Goal: Information Seeking & Learning: Find specific fact

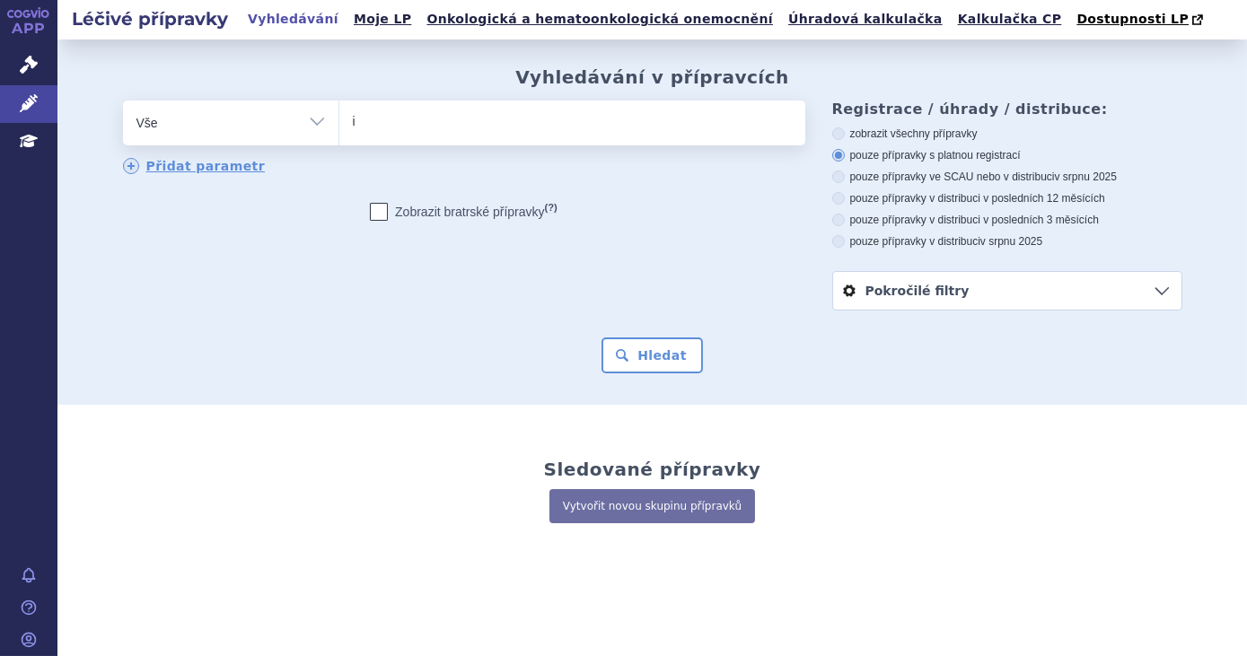
type input "im"
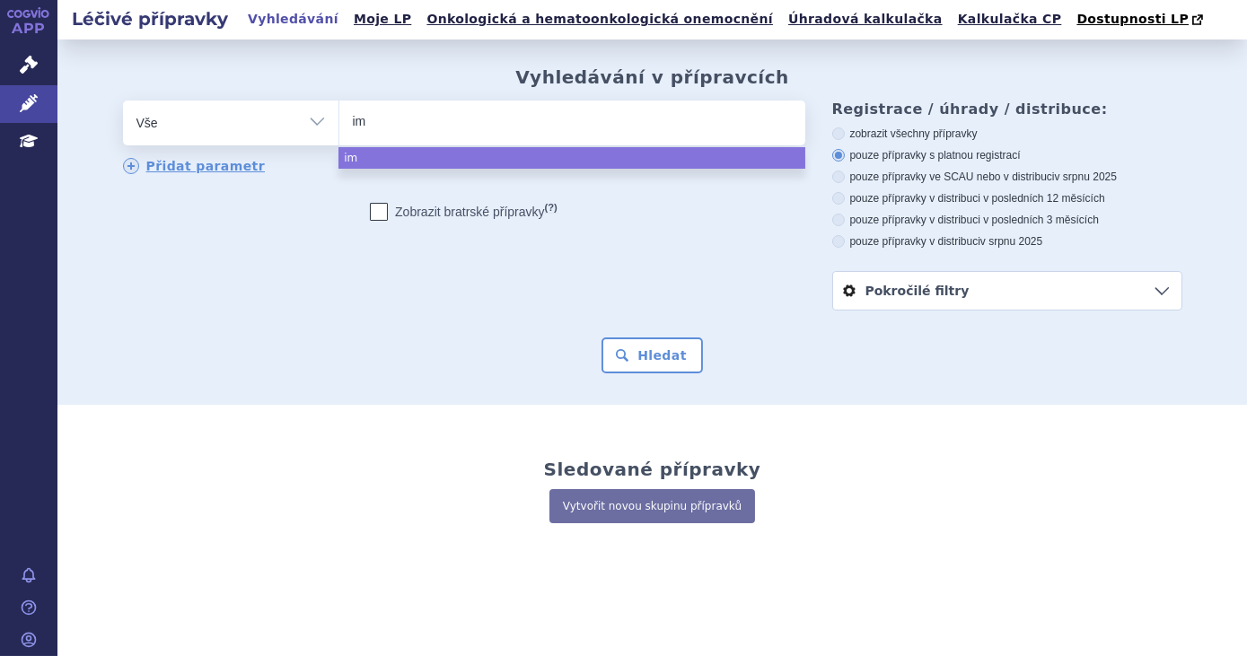
type input "imb"
type input "imbru"
type input "imbruvic"
type input "[MEDICAL_DATA]"
select select "[MEDICAL_DATA]"
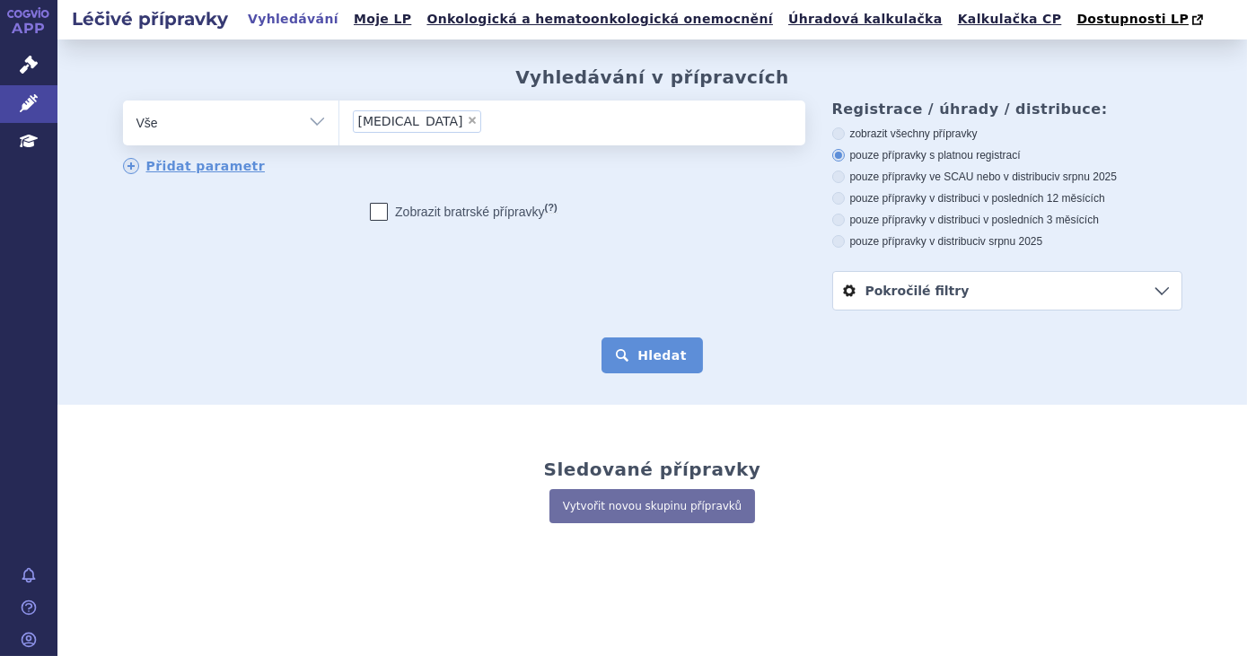
click at [645, 361] on button "Hledat" at bounding box center [652, 356] width 101 height 36
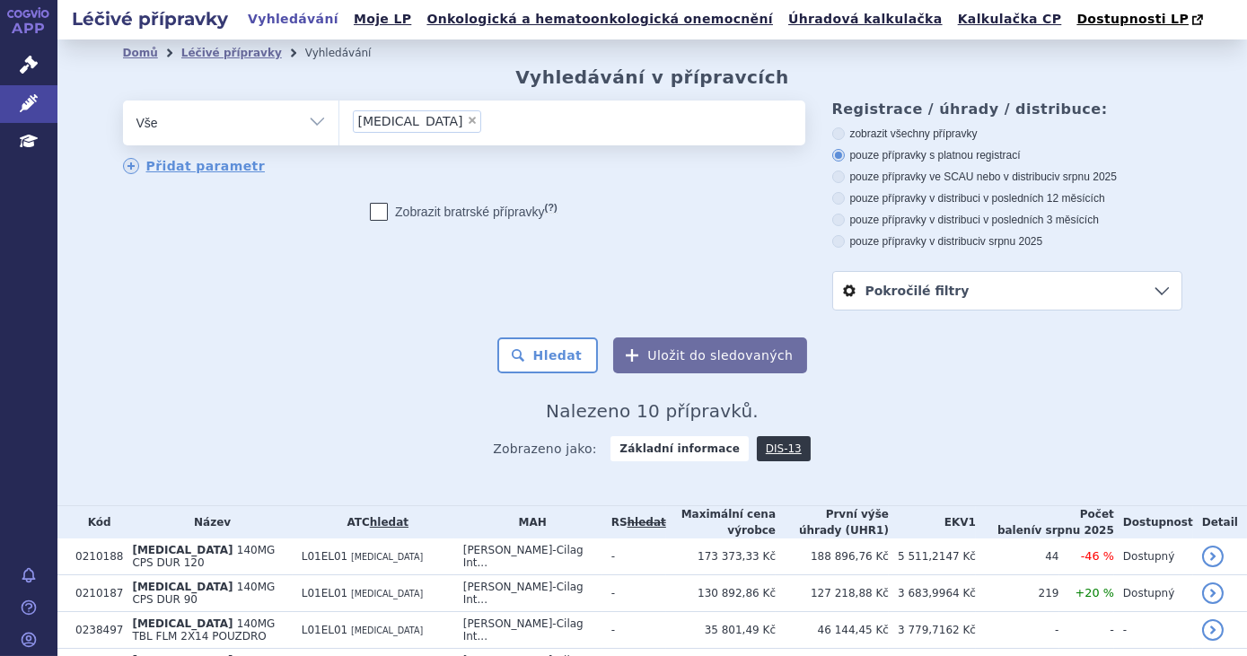
scroll to position [313, 0]
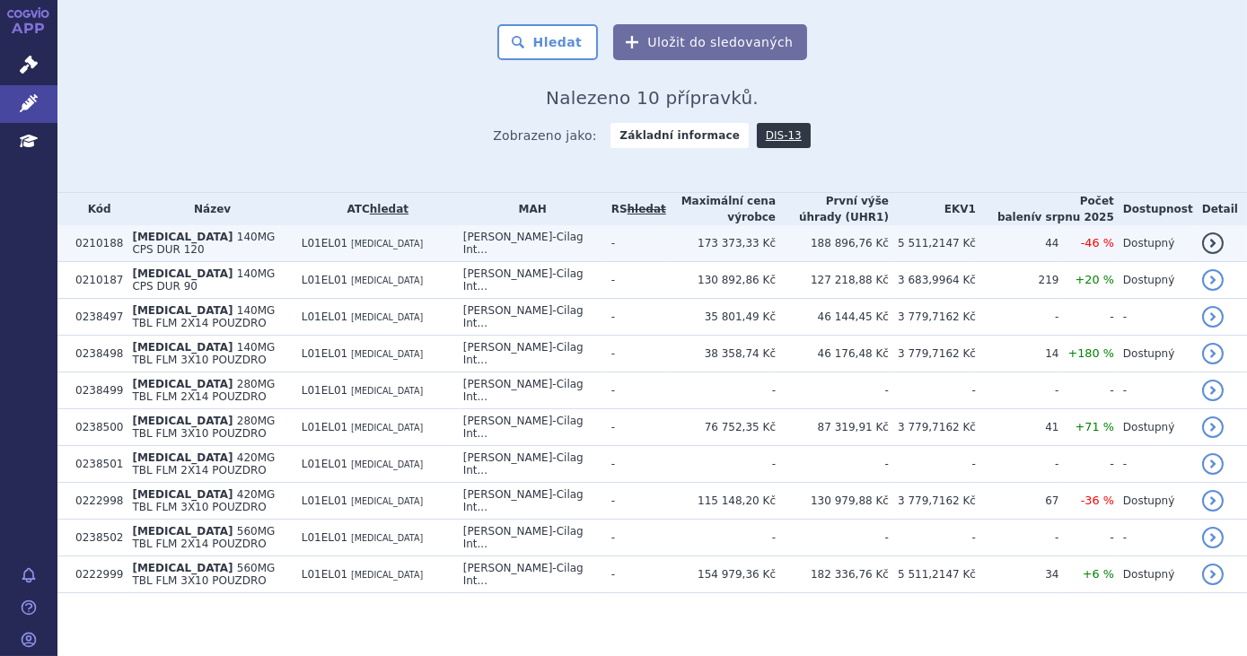
click at [690, 248] on td "173 373,33 Kč" at bounding box center [721, 243] width 110 height 37
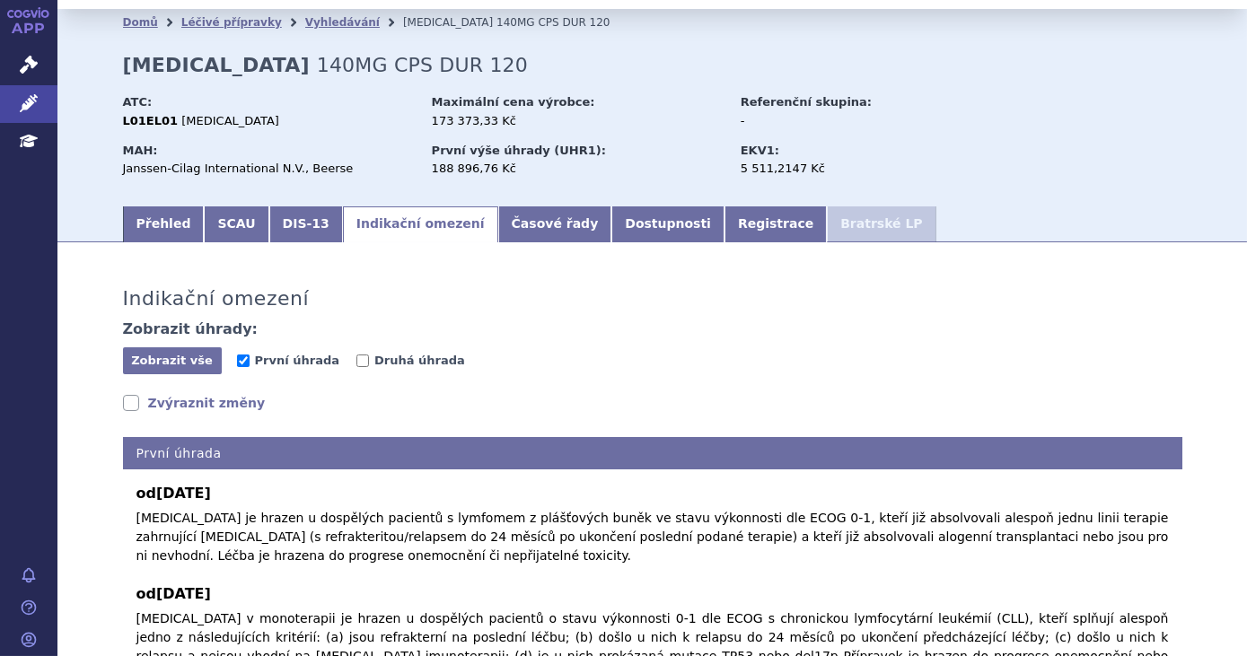
scroll to position [244, 0]
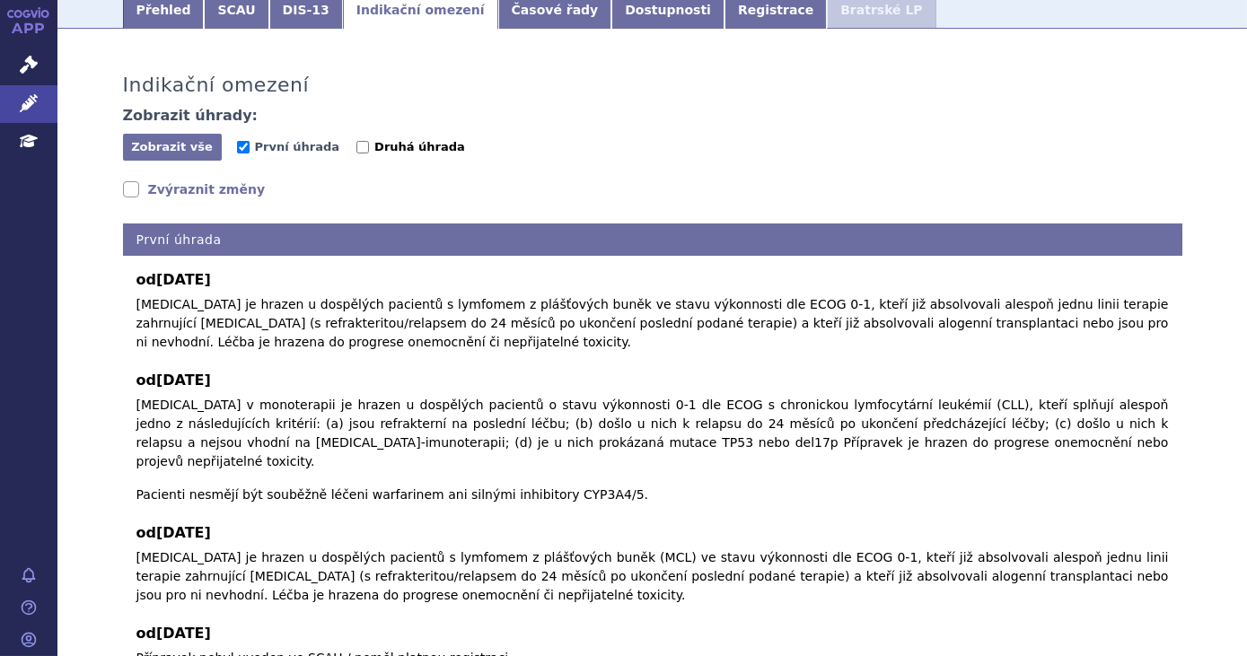
click at [403, 148] on span "Druhá úhrada" at bounding box center [419, 146] width 91 height 13
click at [369, 148] on input "Druhá úhrada" at bounding box center [362, 147] width 13 height 13
checkbox input "true"
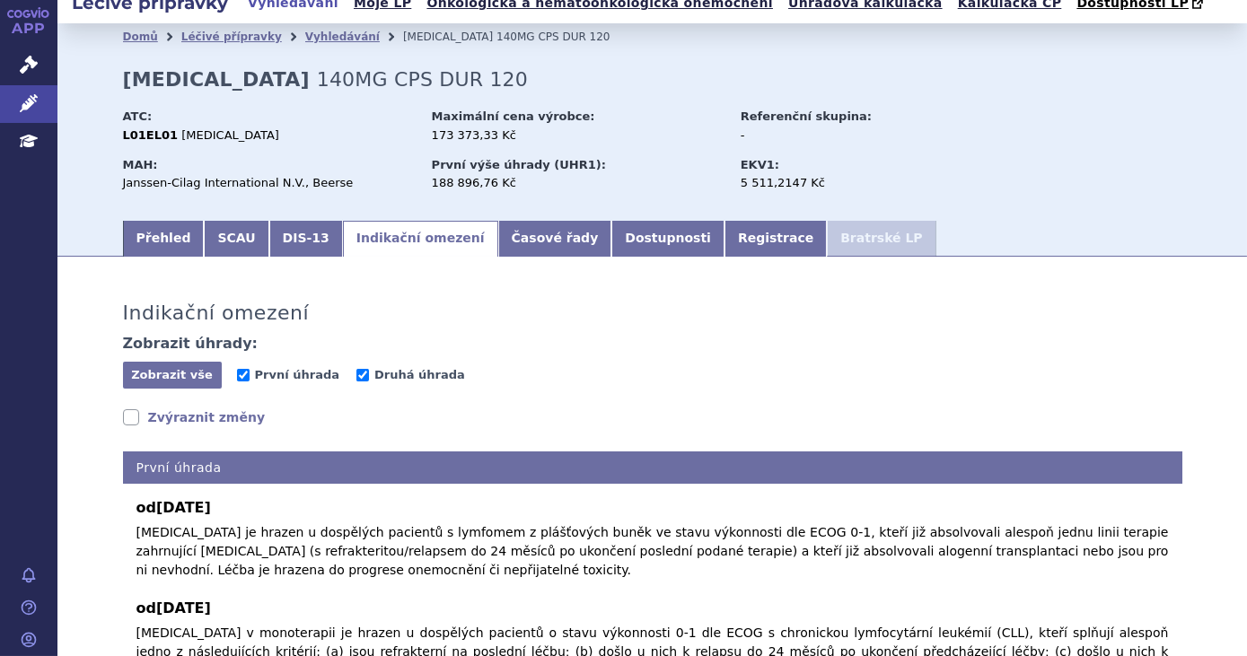
scroll to position [0, 0]
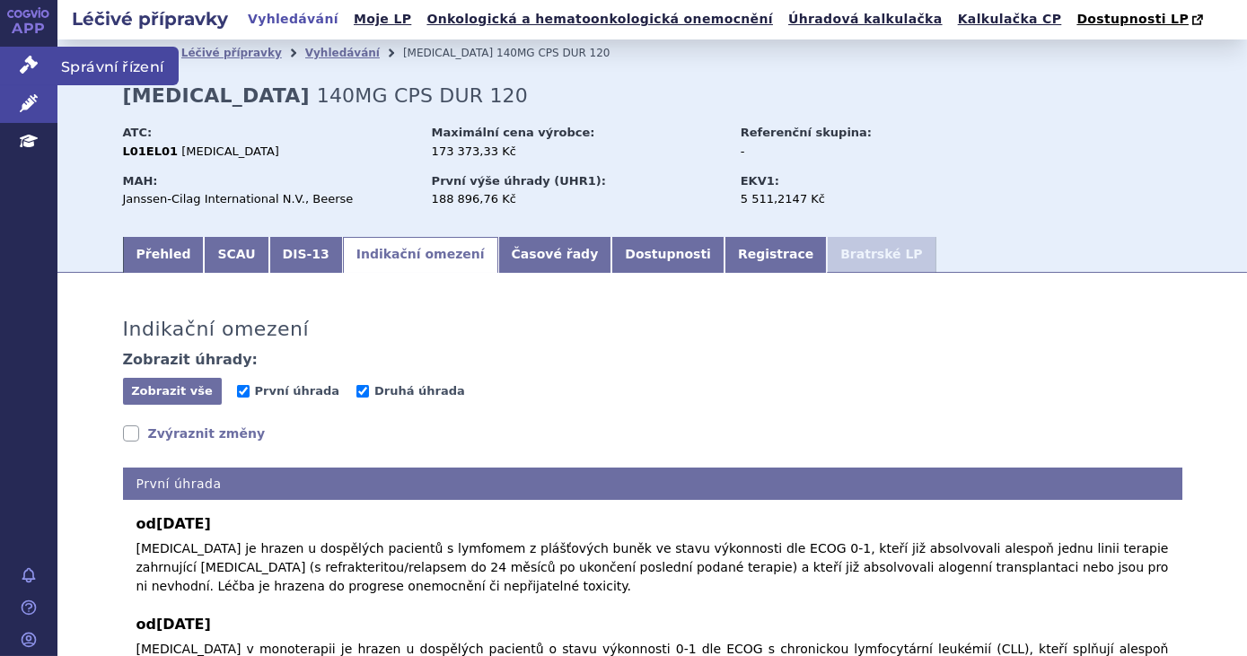
click at [40, 74] on link "Správní řízení" at bounding box center [28, 66] width 57 height 38
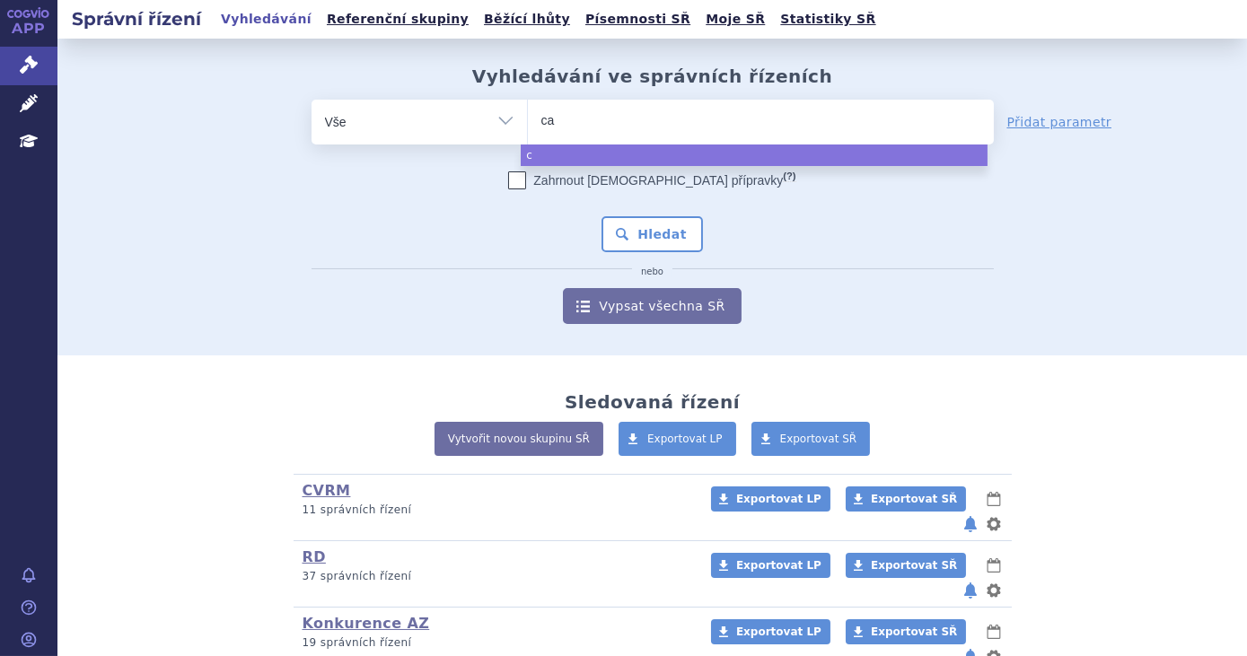
type input "cal"
type input "calqu"
type input "calquen"
type input "calquenc"
type input "[MEDICAL_DATA]"
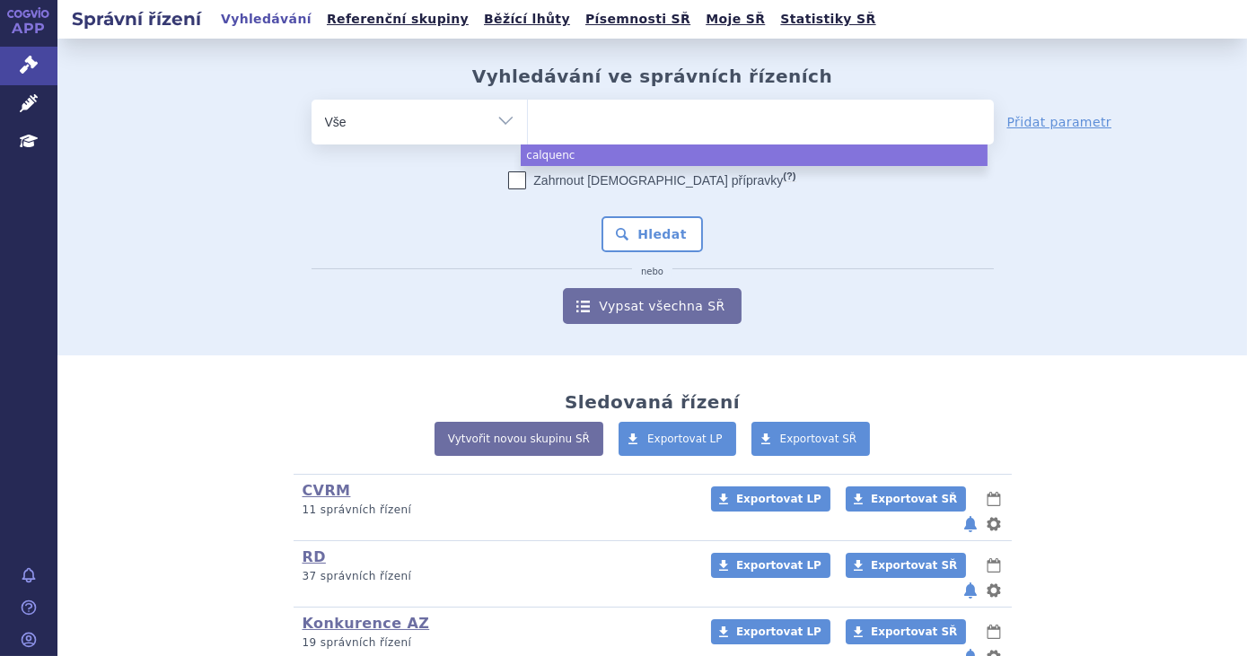
select select "[MEDICAL_DATA]"
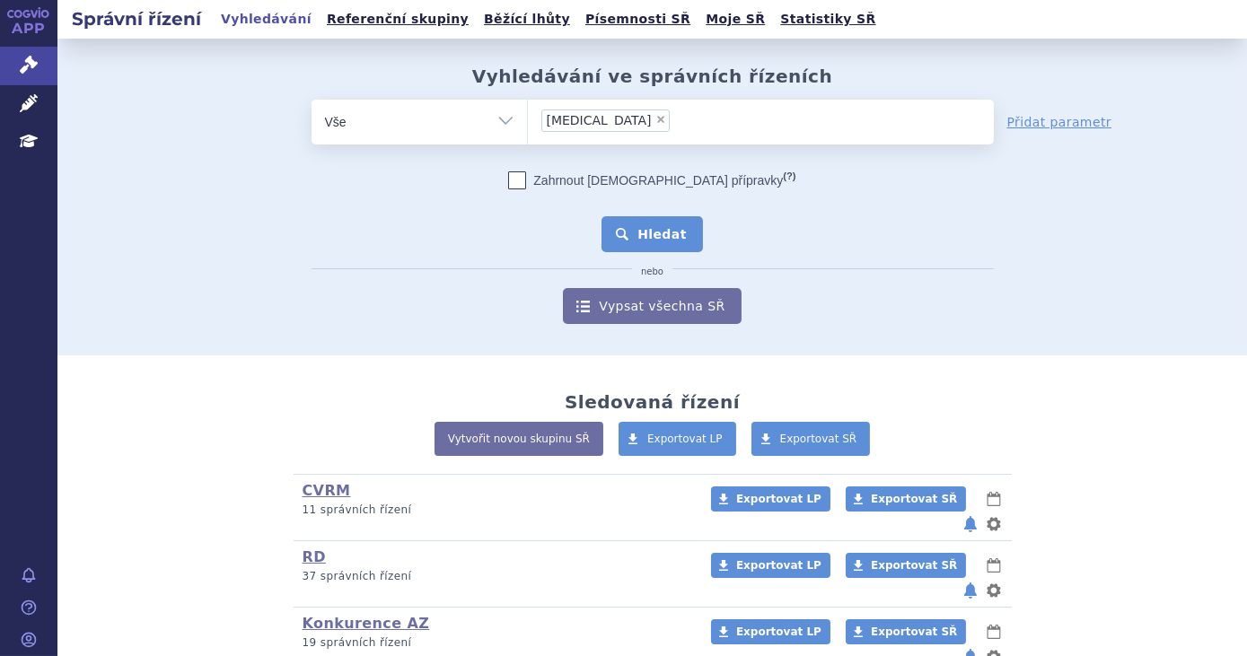
click at [626, 236] on button "Hledat" at bounding box center [652, 234] width 101 height 36
